Goal: Use online tool/utility: Utilize a website feature to perform a specific function

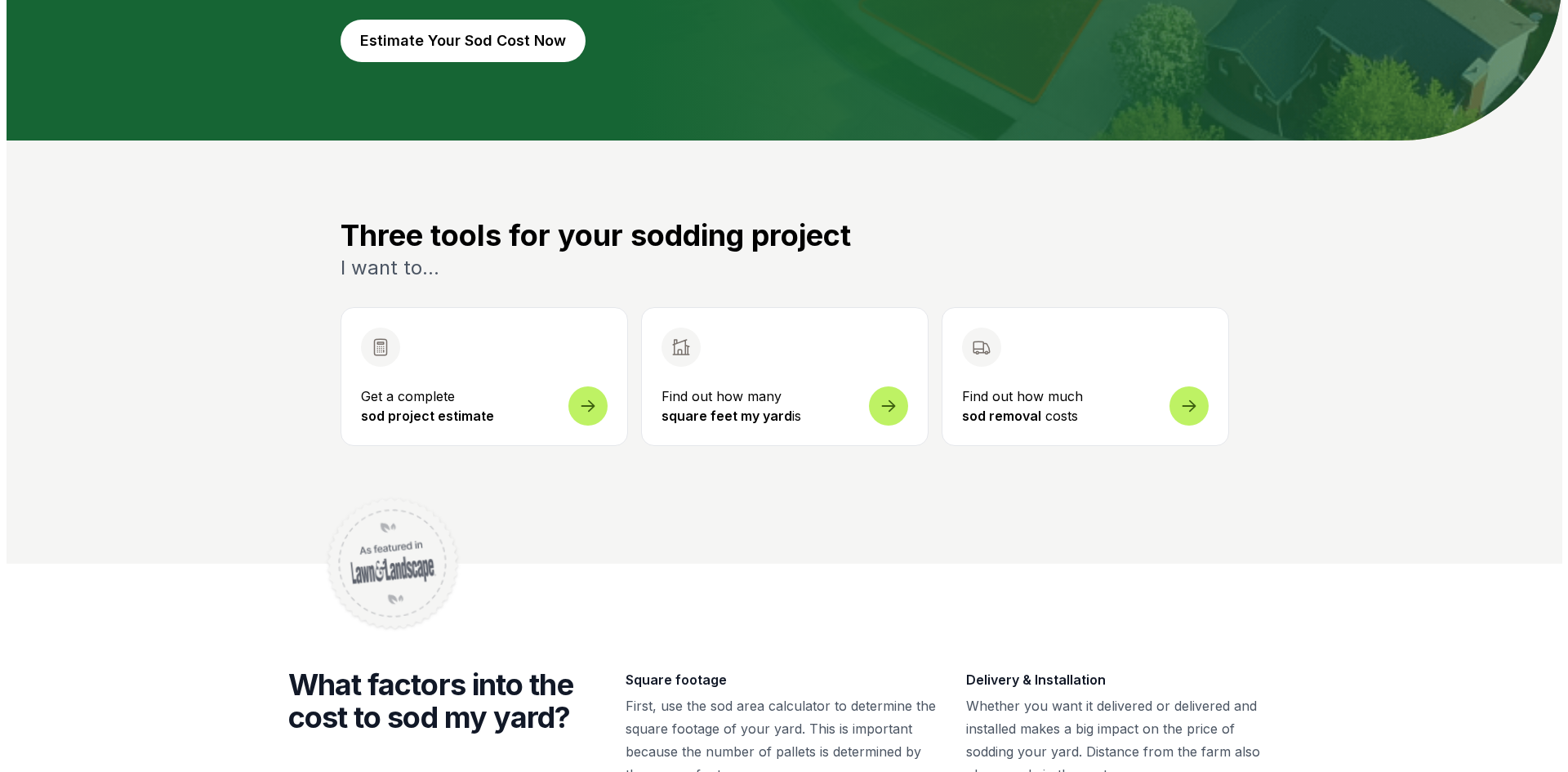
scroll to position [490, 0]
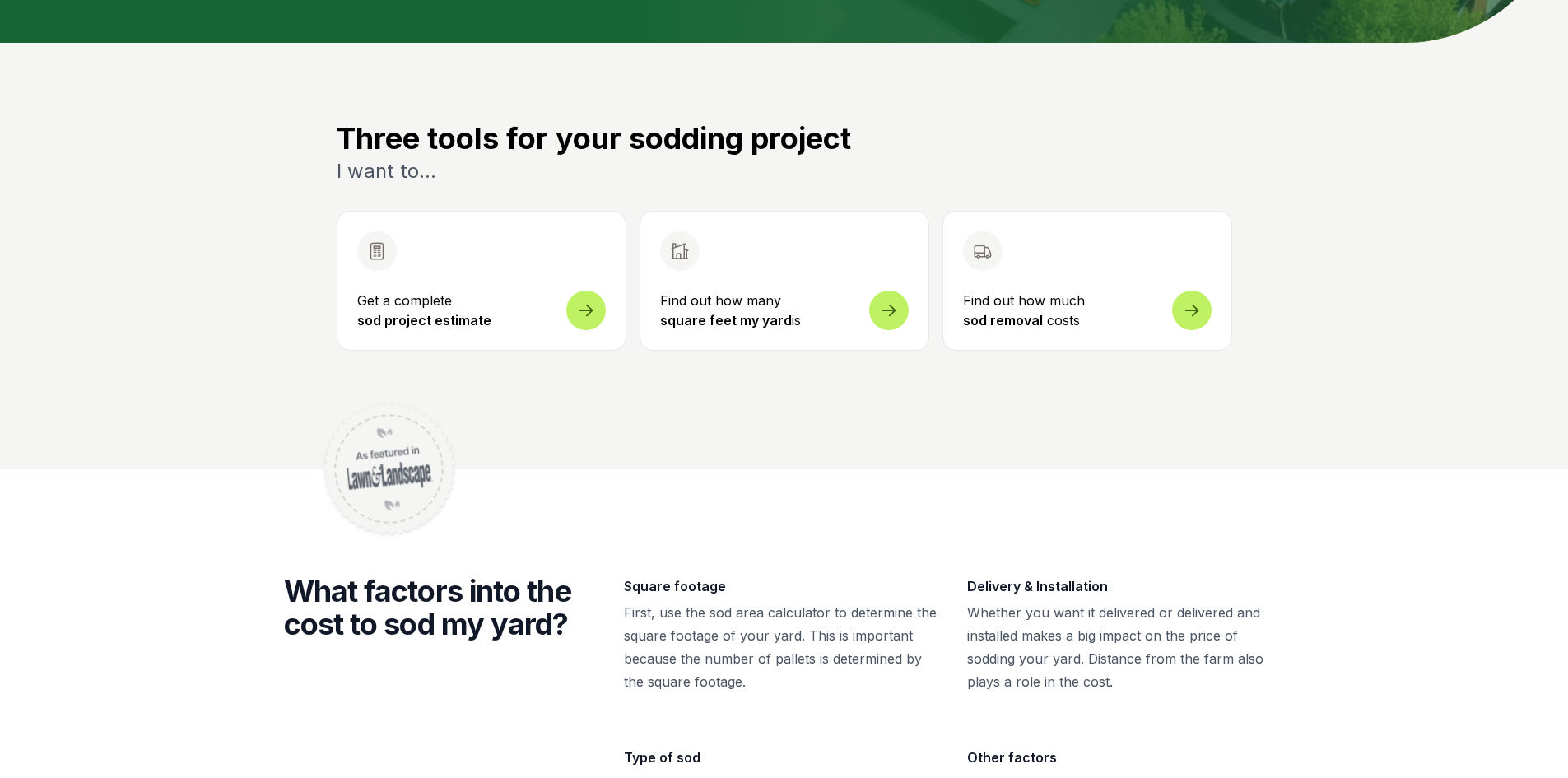
click at [581, 312] on span "Open sod measurement and cost calculator" at bounding box center [586, 300] width 39 height 39
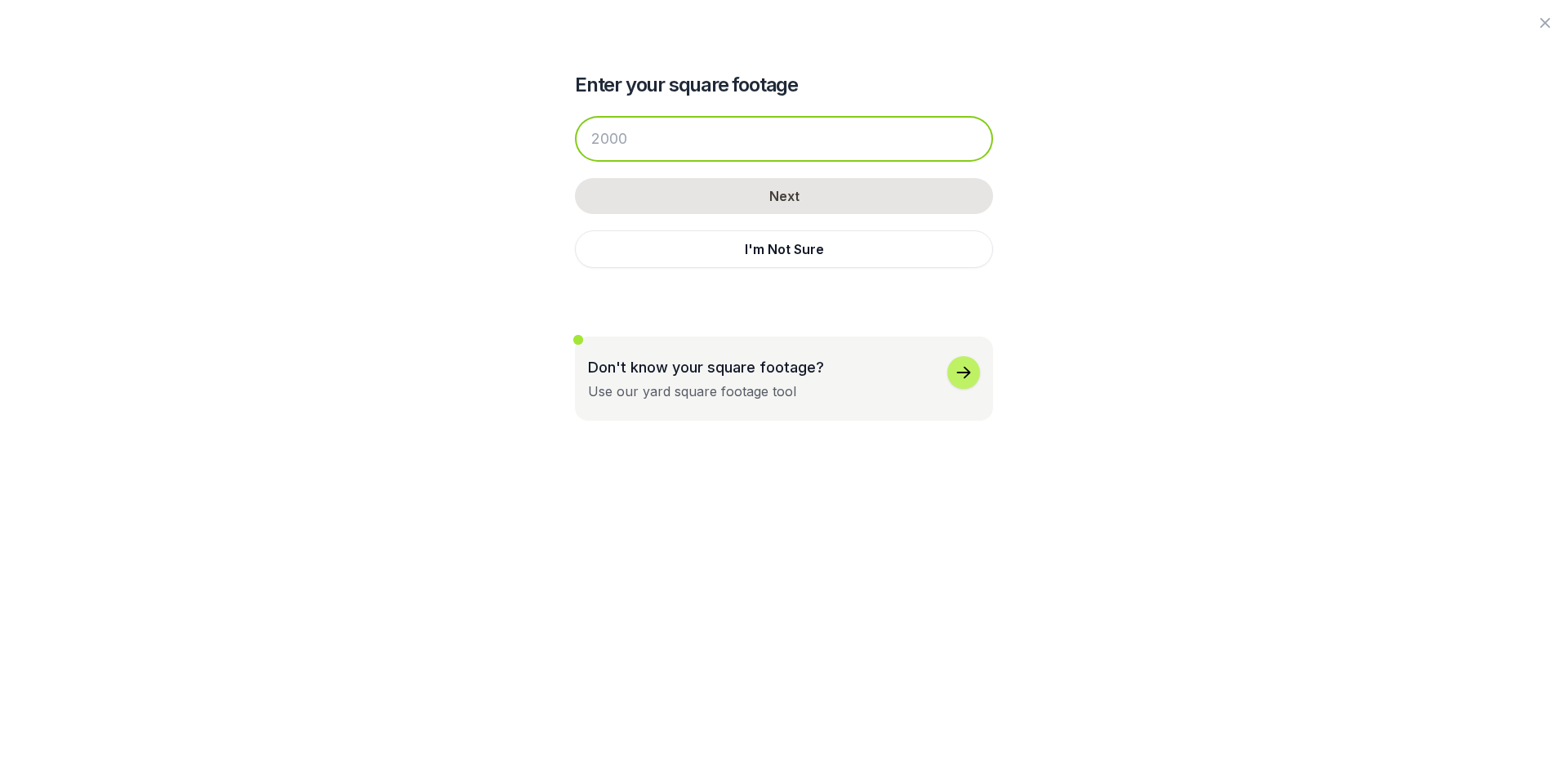
drag, startPoint x: 616, startPoint y: 133, endPoint x: 487, endPoint y: 136, distance: 129.0
click at [509, 130] on div "Enter your square footage Next I'm Not Sure Don't know your square footage? Use…" at bounding box center [784, 210] width 888 height 421
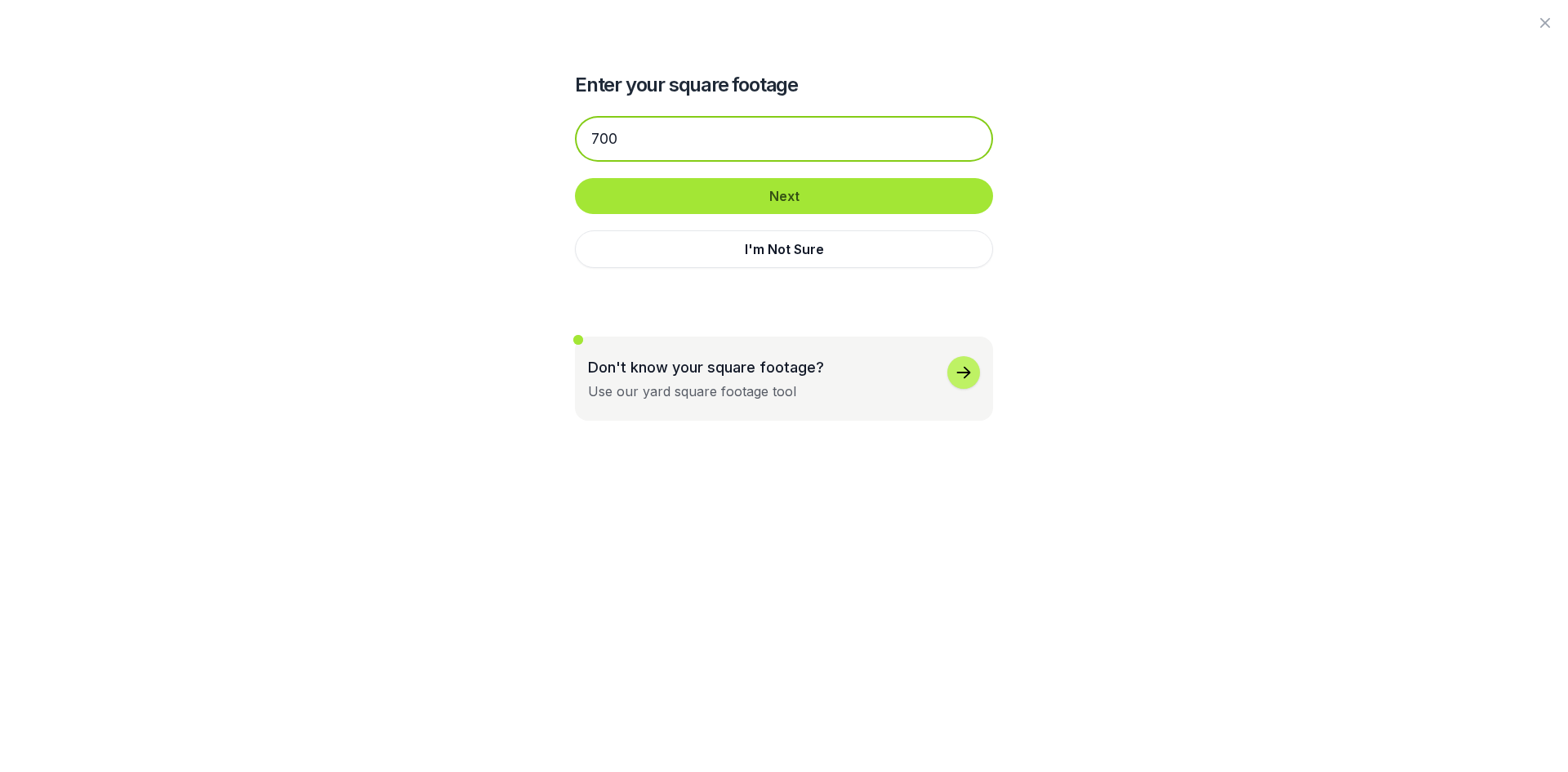
type input "700"
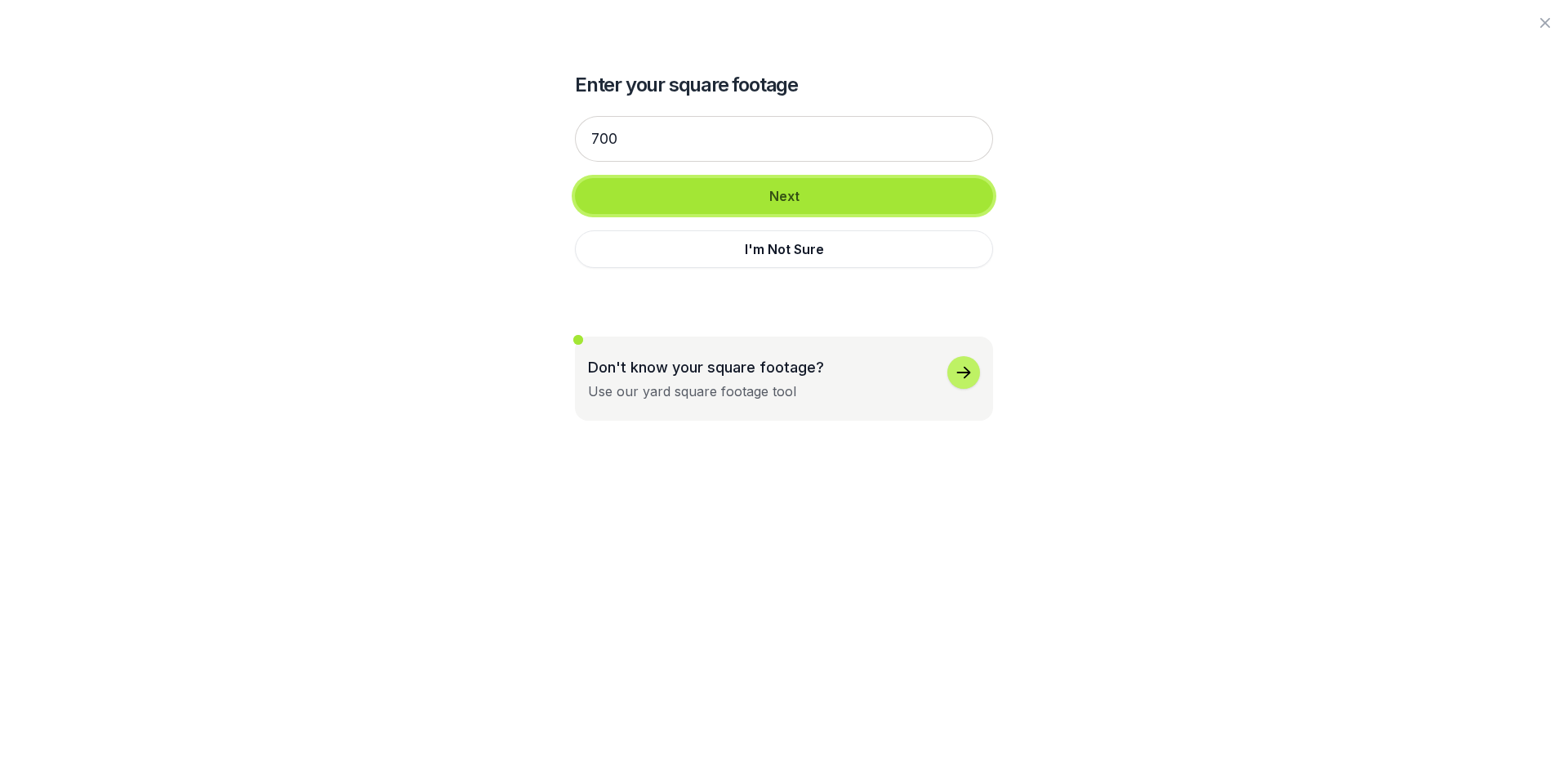
click at [730, 202] on button "Next" at bounding box center [784, 196] width 418 height 36
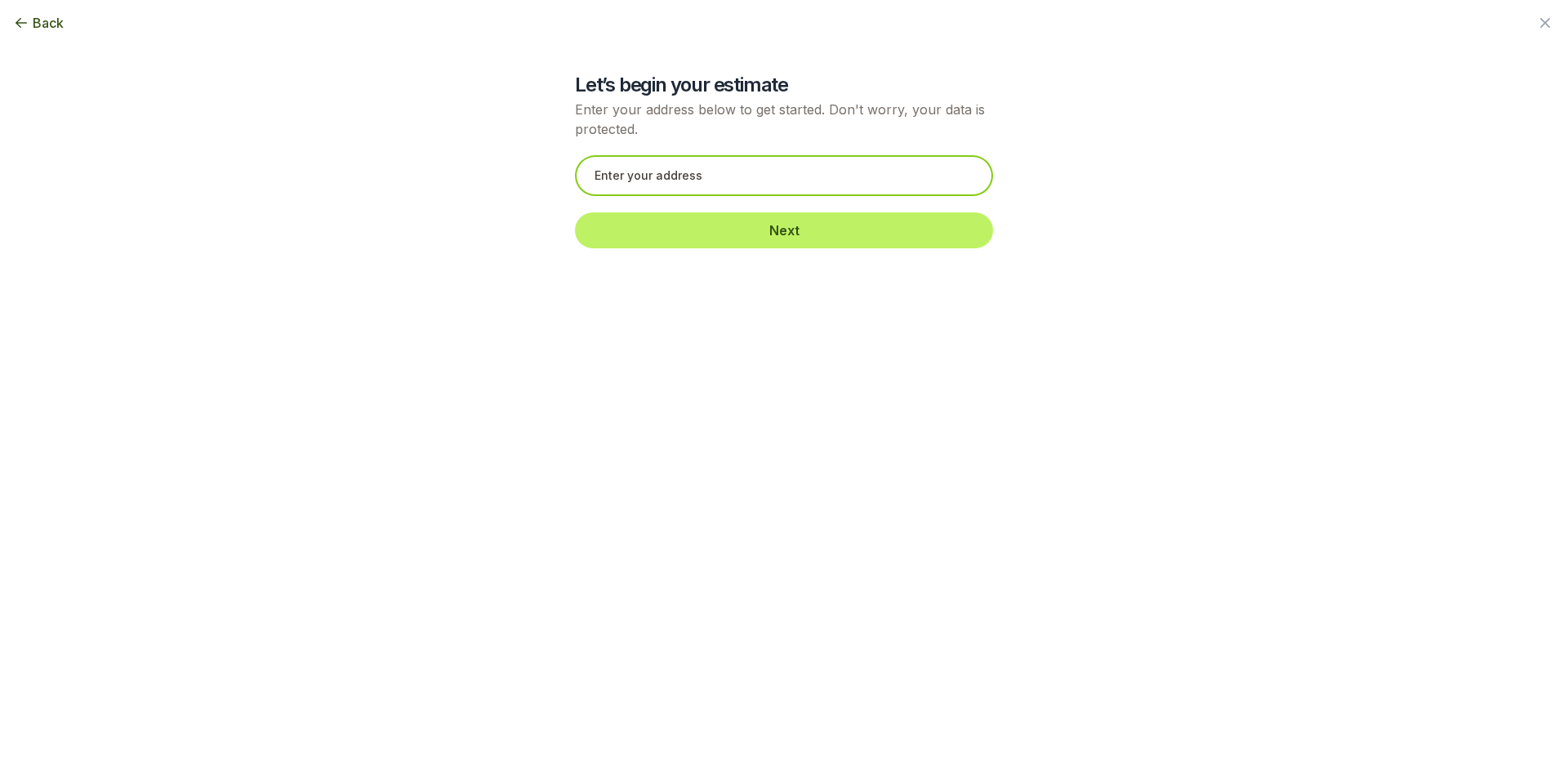
click at [721, 187] on input "text" at bounding box center [784, 175] width 418 height 41
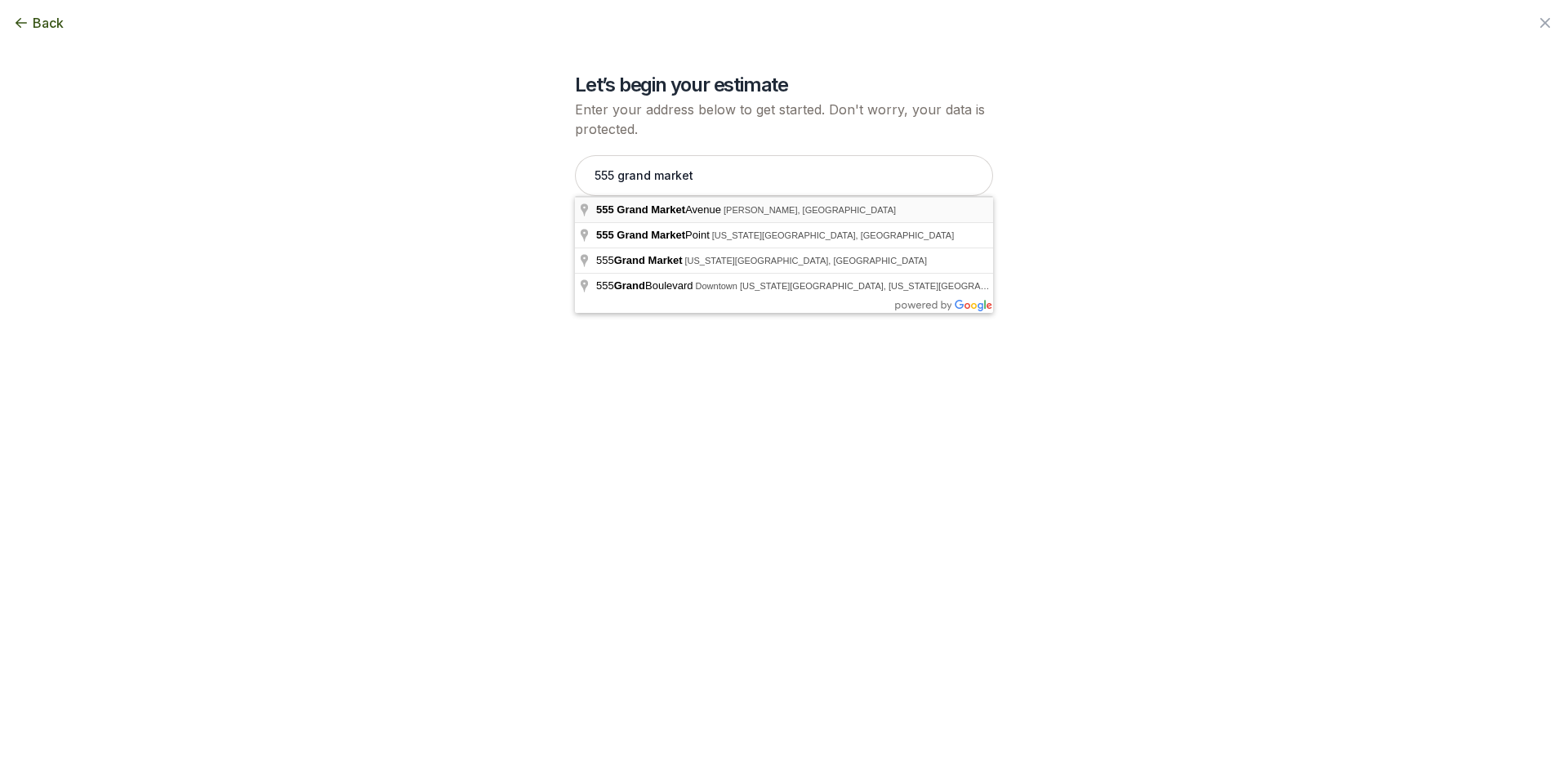
type input "[STREET_ADDRESS]"
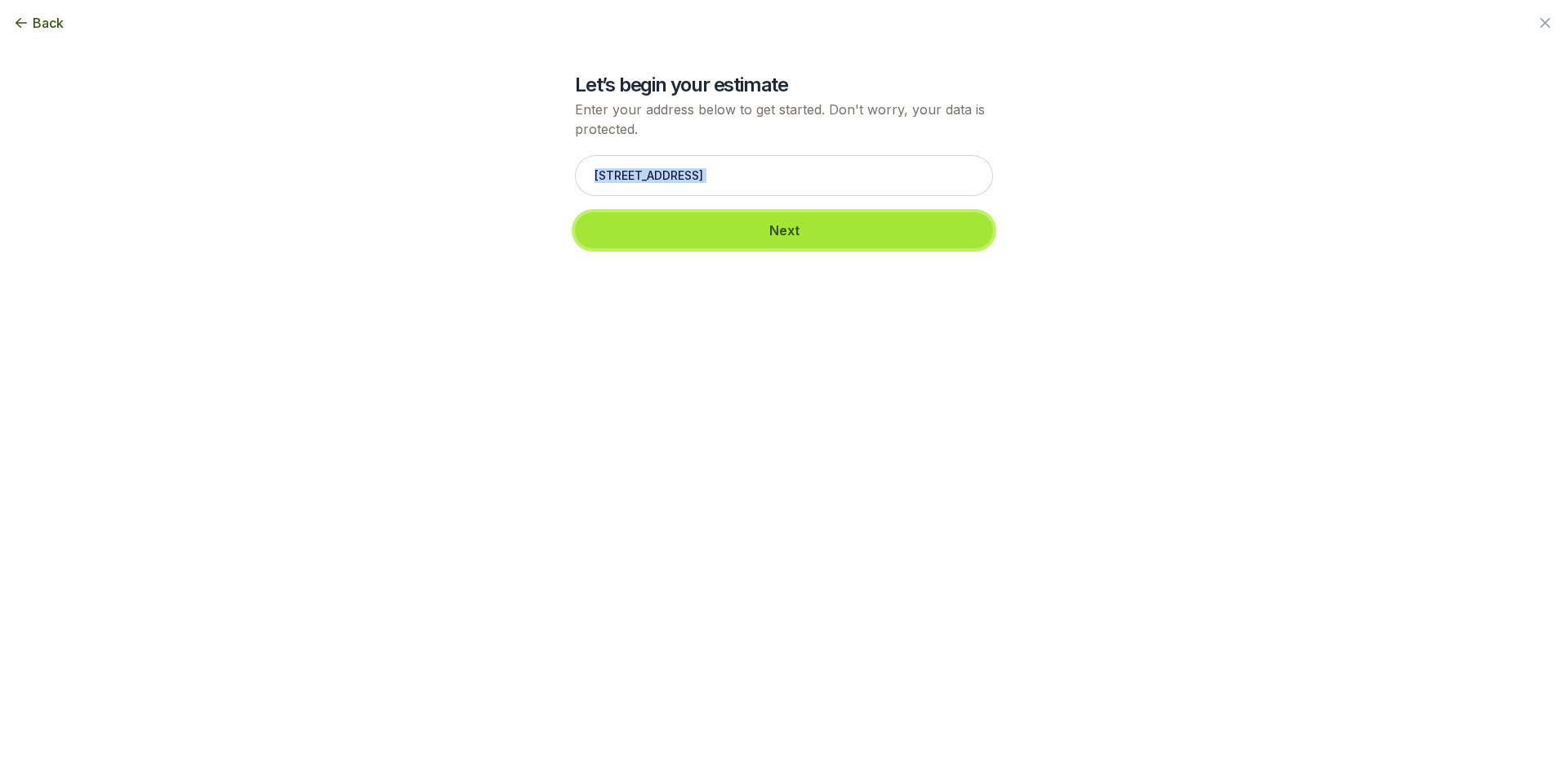
click at [756, 233] on button "Next" at bounding box center [784, 231] width 418 height 36
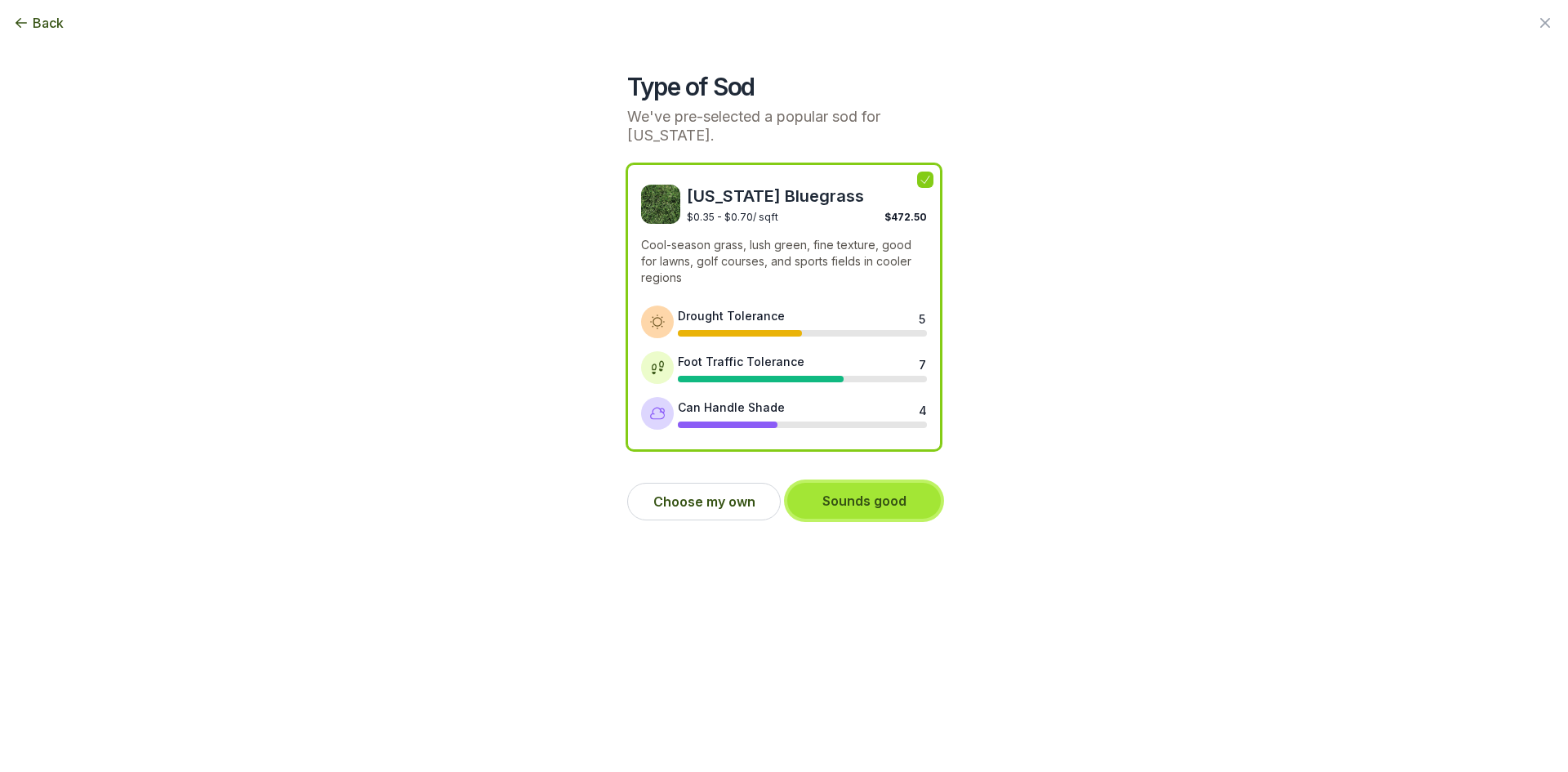
click at [848, 510] on button "Sounds good" at bounding box center [864, 501] width 154 height 36
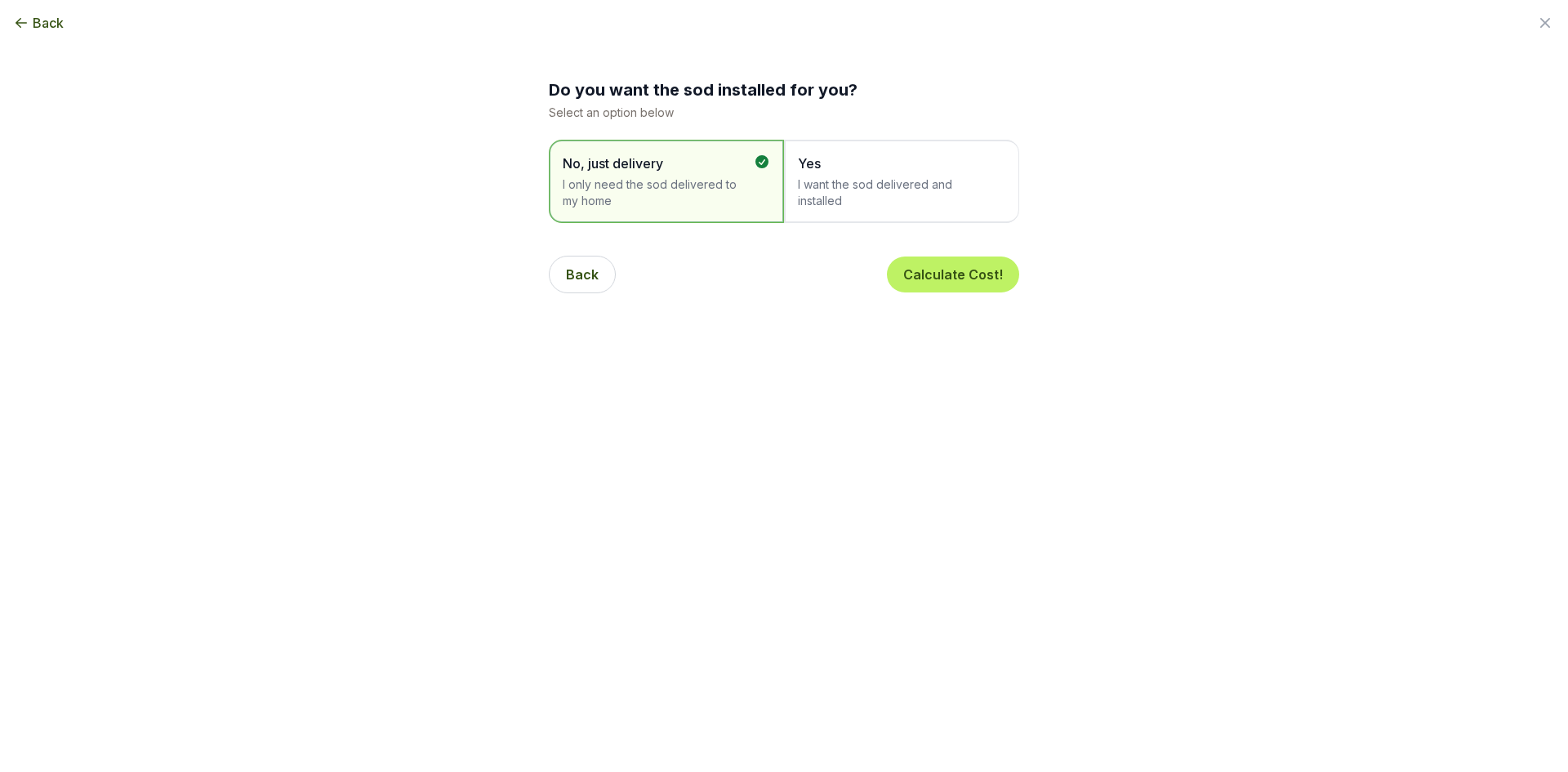
click at [821, 183] on span "I want the sod delivered and installed" at bounding box center [894, 193] width 191 height 33
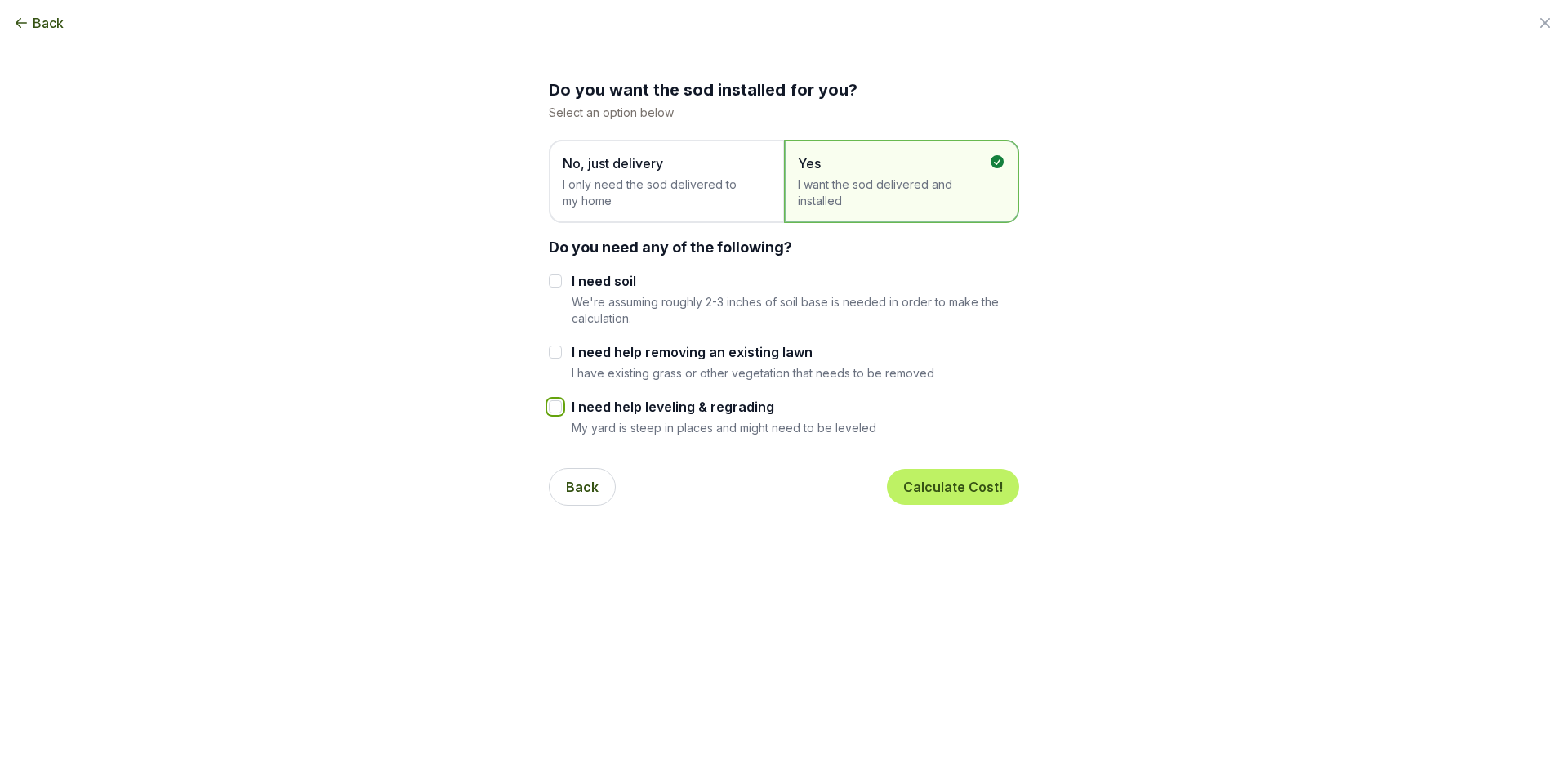
click at [556, 408] on input "I need help leveling & regrading" at bounding box center [555, 406] width 13 height 13
checkbox input "true"
click at [550, 283] on input "I need soil" at bounding box center [555, 281] width 13 height 13
checkbox input "true"
click at [927, 486] on button "Calculate Cost!" at bounding box center [954, 487] width 133 height 36
